Goal: Find specific page/section: Find specific page/section

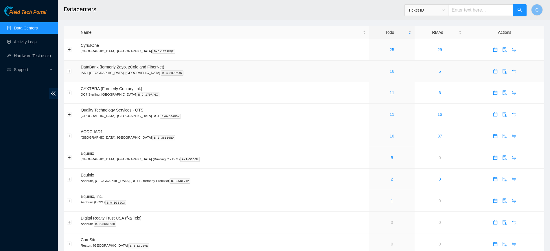
click at [390, 71] on link "16" at bounding box center [392, 71] width 5 height 5
click at [26, 162] on div "Field Tech Portal Data Centers Activity Logs Hardware Test (isok) Support" at bounding box center [29, 129] width 58 height 246
click at [390, 71] on link "19" at bounding box center [392, 71] width 5 height 5
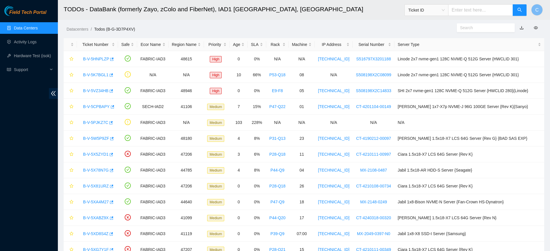
click at [38, 26] on link "Data Centers" at bounding box center [26, 28] width 24 height 5
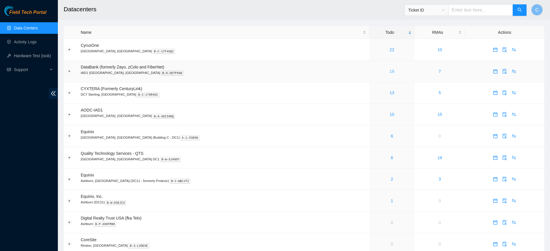
click at [390, 72] on link "19" at bounding box center [392, 71] width 5 height 5
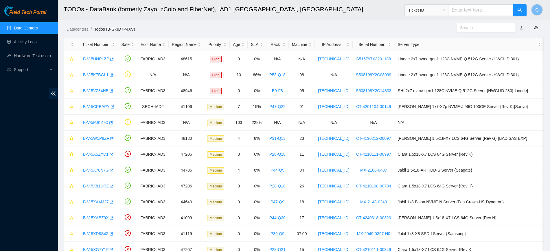
click at [27, 28] on link "Data Centers" at bounding box center [26, 28] width 24 height 5
